Goal: Task Accomplishment & Management: Manage account settings

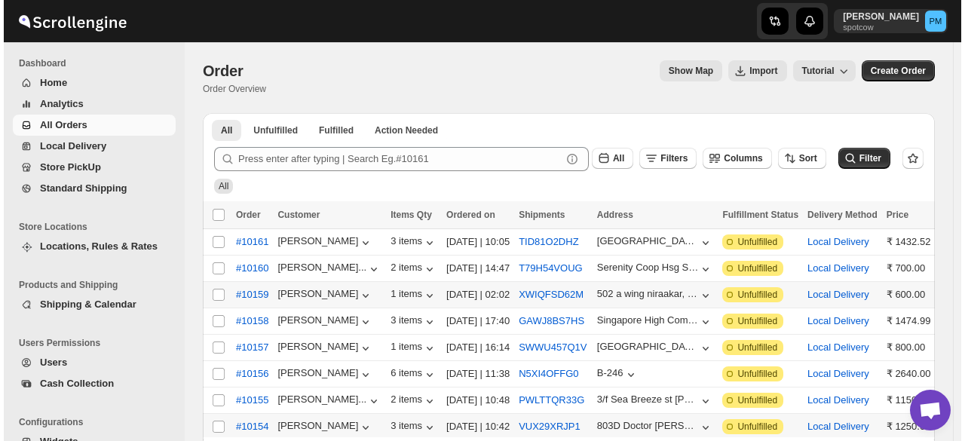
scroll to position [151, 0]
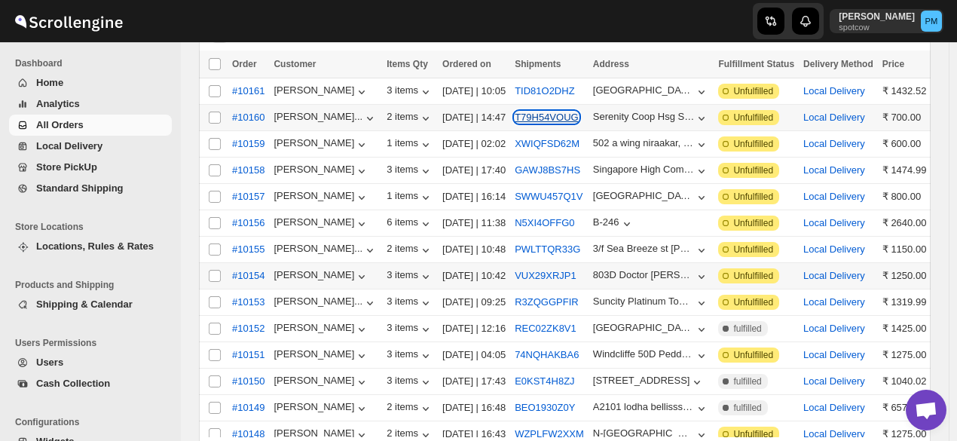
click at [558, 121] on button "T79H54VOUG" at bounding box center [547, 117] width 64 height 11
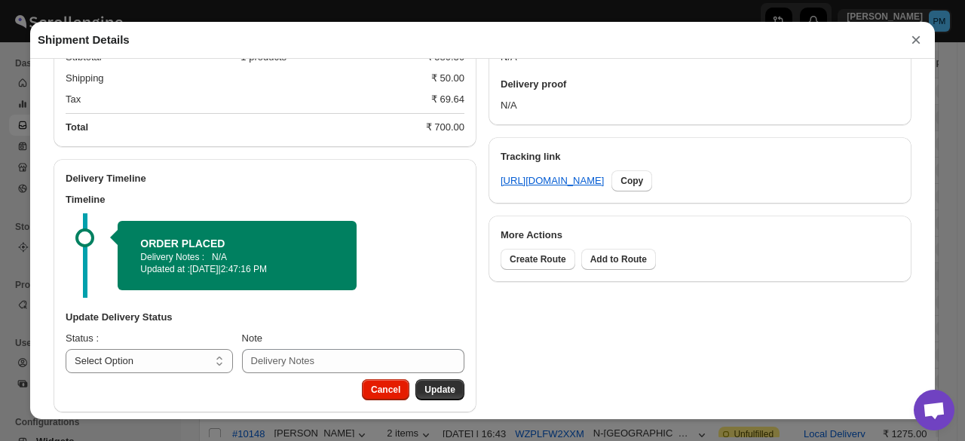
scroll to position [658, 0]
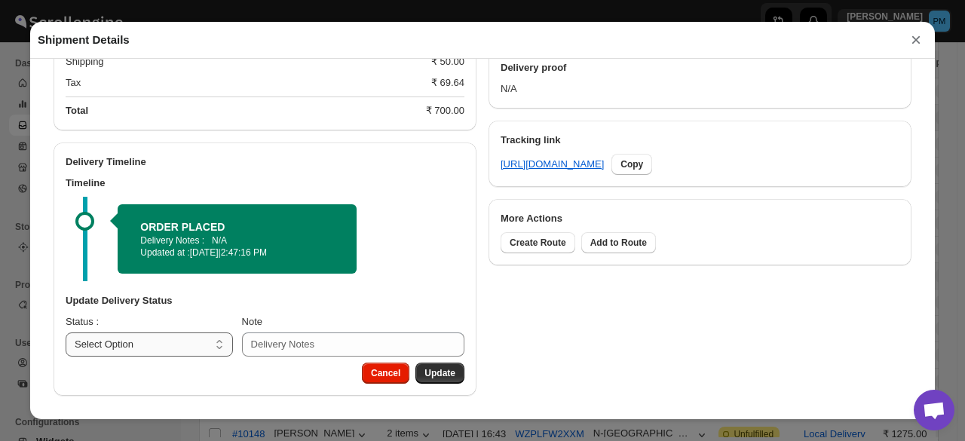
click at [179, 335] on select "Select Option PICKED UP OUT FOR DELIVERY RESCHEDULE DELIVERED CANCELLED" at bounding box center [149, 344] width 167 height 24
select select "PICKED_UP"
click at [66, 332] on select "Select Option PICKED UP OUT FOR DELIVERY RESCHEDULE DELIVERED CANCELLED" at bounding box center [149, 344] width 167 height 24
click at [439, 373] on span "Pick Products" at bounding box center [425, 373] width 60 height 12
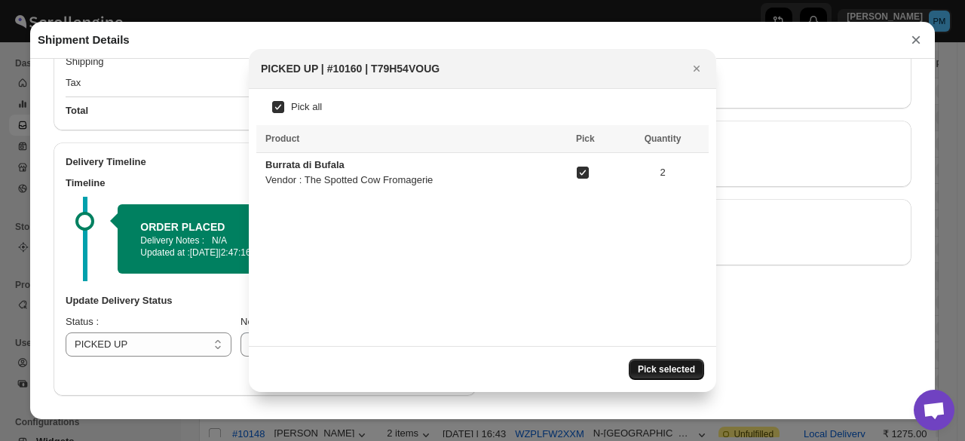
click at [672, 372] on span "Pick selected" at bounding box center [666, 369] width 57 height 12
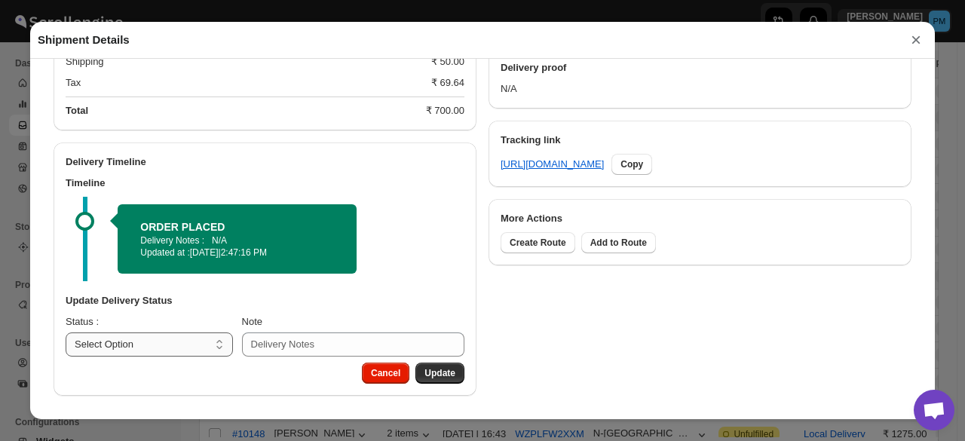
click at [202, 350] on select "Select Option PICKED UP OUT FOR DELIVERY RESCHEDULE DELIVERED CANCELLED" at bounding box center [149, 344] width 167 height 24
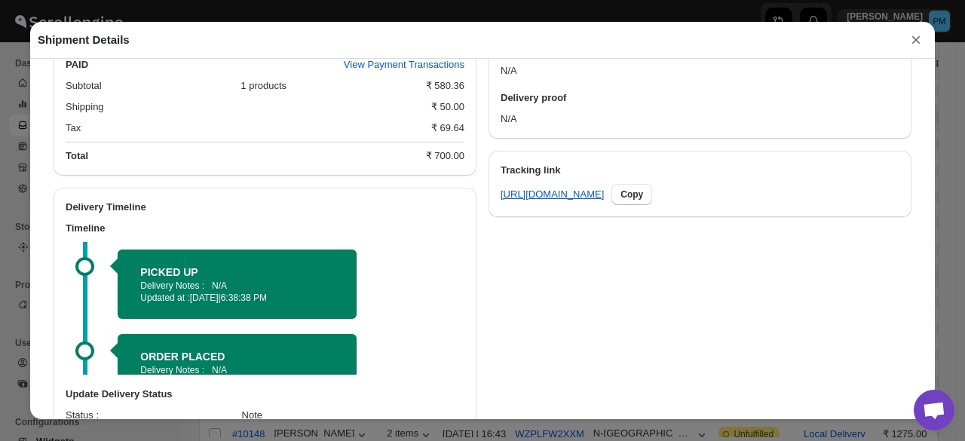
scroll to position [673, 0]
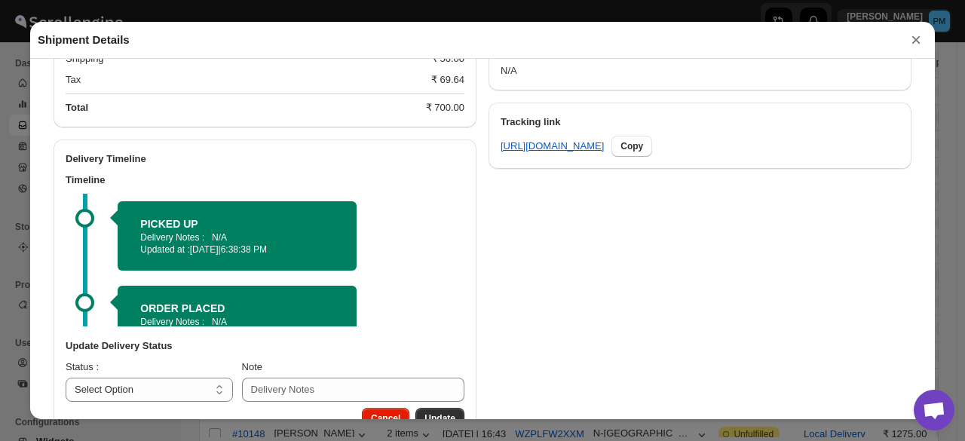
drag, startPoint x: 202, startPoint y: 335, endPoint x: 179, endPoint y: 250, distance: 88.9
click at [179, 250] on p "Updated at : [DATE] | 6:38:38 PM" at bounding box center [237, 249] width 194 height 12
click at [172, 384] on select "Select Option PICKED UP OUT FOR DELIVERY RESCHEDULE DELIVERED CANCELLED" at bounding box center [149, 390] width 167 height 24
select select "OUT_FOR_DELIVERY"
click at [66, 380] on select "Select Option PICKED UP OUT FOR DELIVERY RESCHEDULE DELIVERED CANCELLED" at bounding box center [149, 390] width 167 height 24
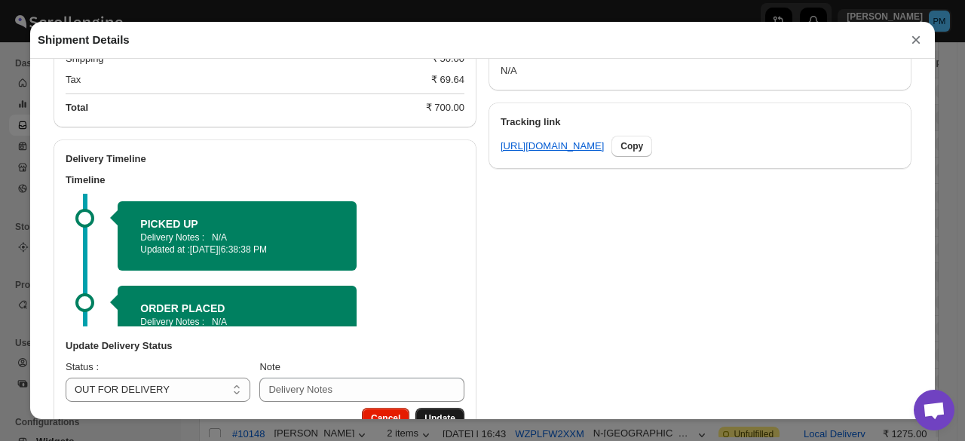
click at [449, 415] on button "Update" at bounding box center [439, 418] width 49 height 21
select select
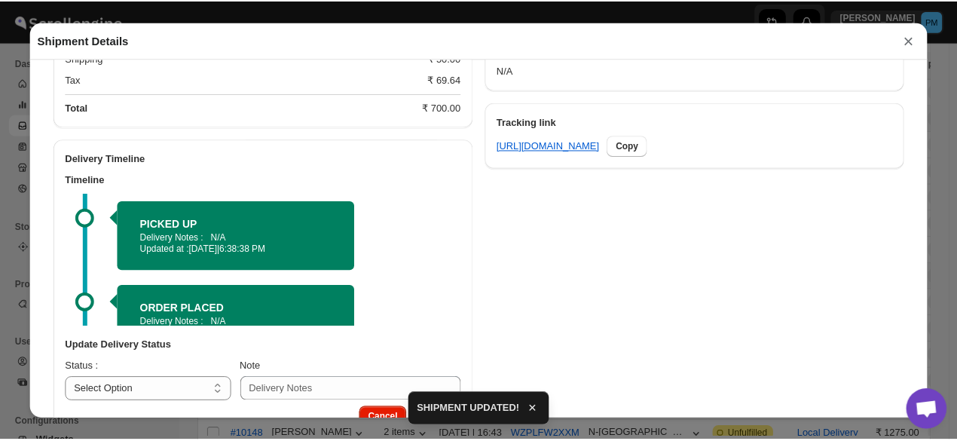
scroll to position [625, 0]
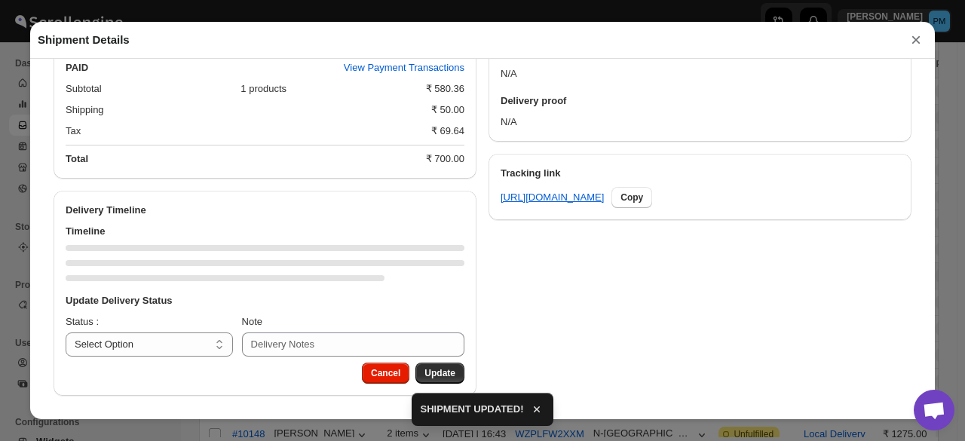
click at [913, 46] on button "×" at bounding box center [916, 39] width 23 height 21
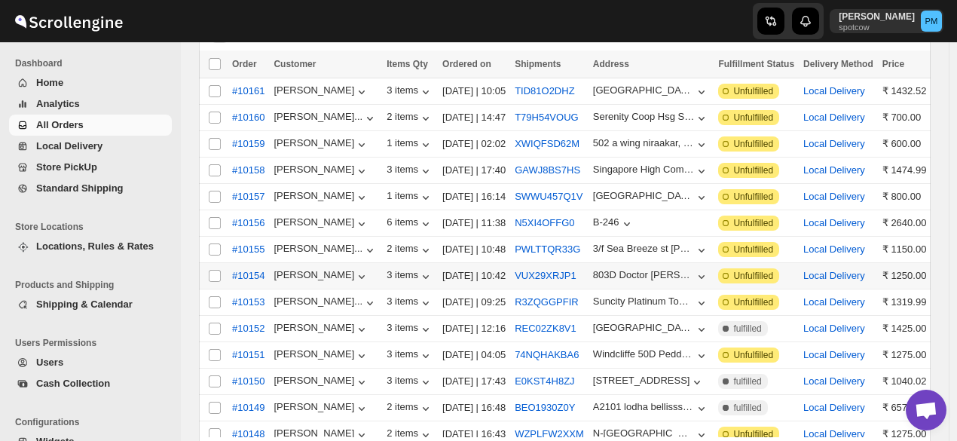
click at [118, 121] on span "All Orders" at bounding box center [102, 125] width 133 height 15
